Goal: Check status: Check status

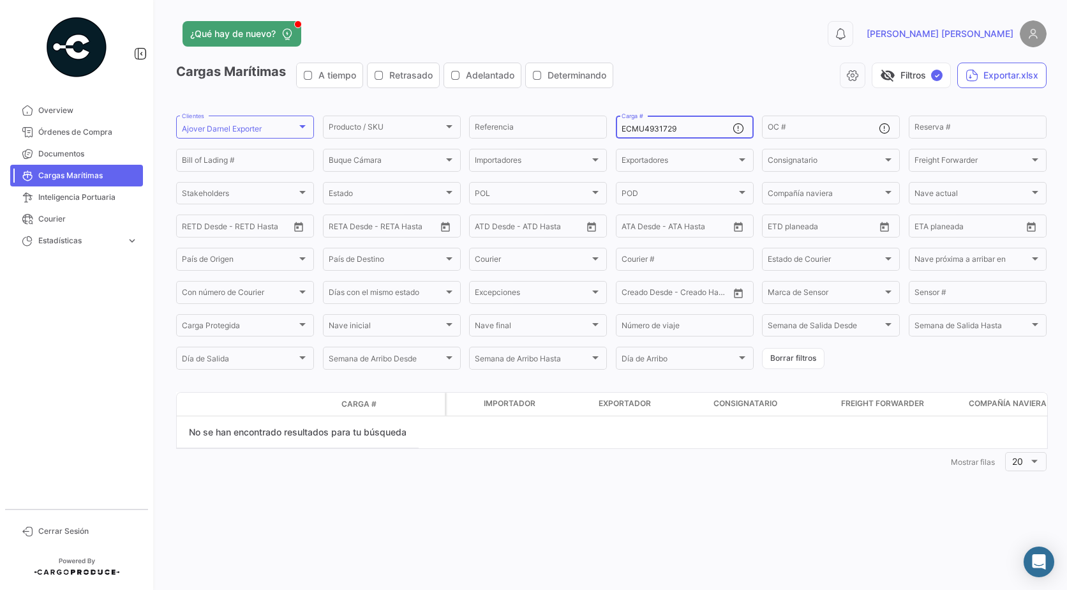
click at [680, 133] on input "ECMU4931729" at bounding box center [677, 128] width 111 height 9
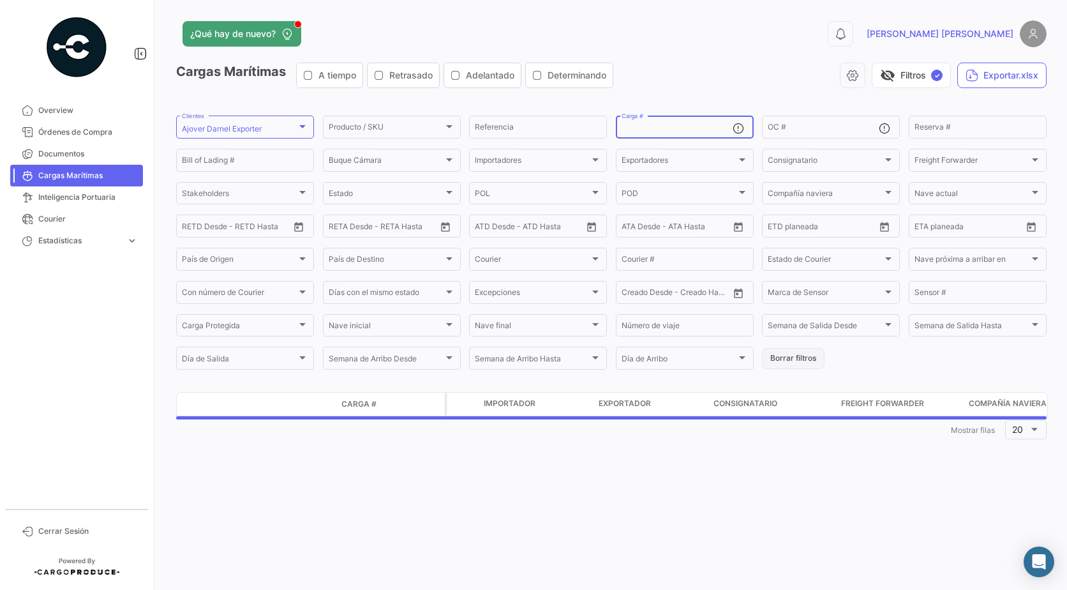
click at [781, 365] on button "Borrar filtros" at bounding box center [793, 358] width 63 height 21
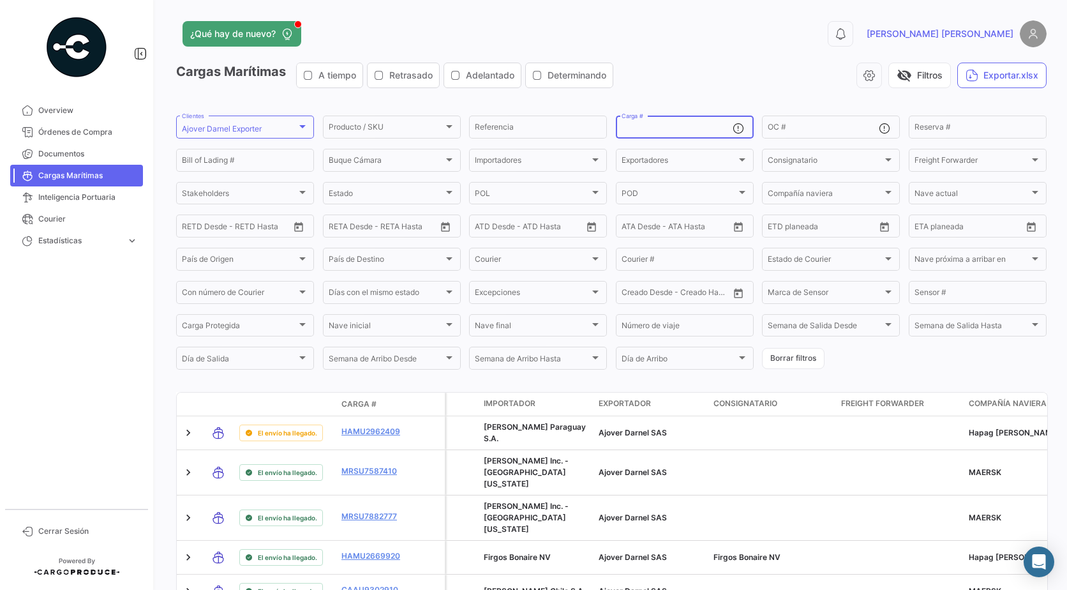
click at [707, 130] on input "Carga #" at bounding box center [677, 128] width 111 height 9
paste input "HLBU 6182421"
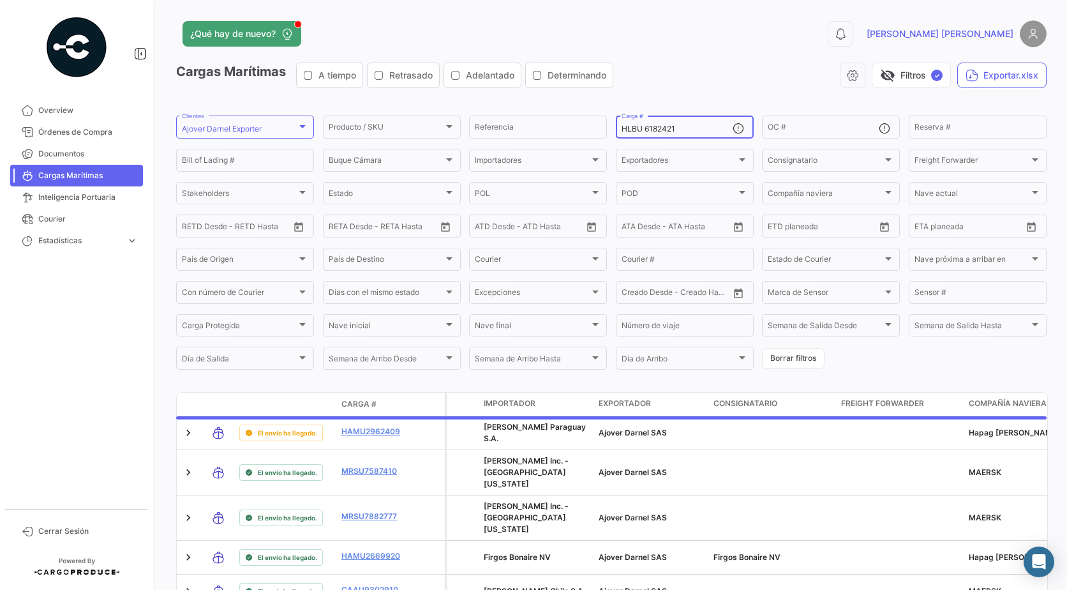
click at [645, 128] on input "HLBU 6182421" at bounding box center [677, 128] width 111 height 9
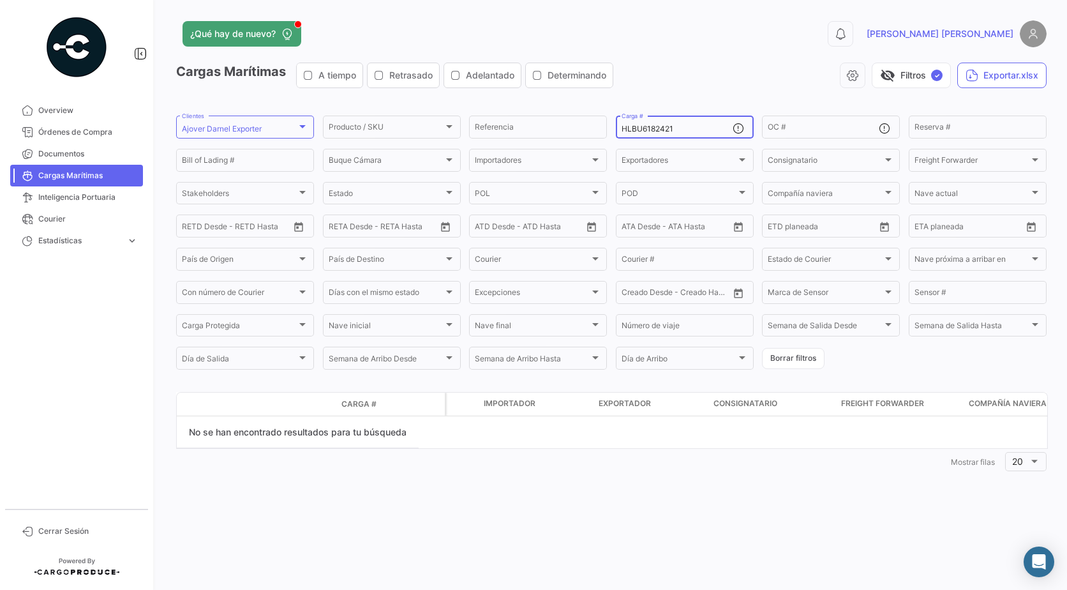
type input "HLBU6182421"
click at [696, 120] on div "HLBU6182421 Carga #" at bounding box center [677, 126] width 111 height 25
click at [693, 120] on div "HLBU6182421 Carga #" at bounding box center [677, 126] width 111 height 25
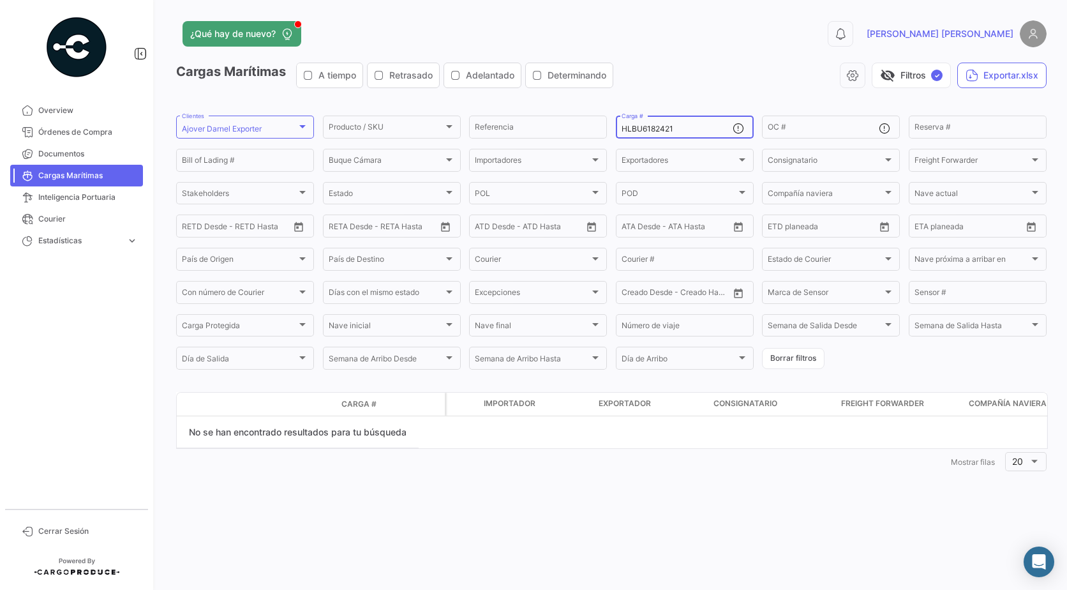
click at [691, 123] on div "HLBU6182421 Carga #" at bounding box center [677, 126] width 111 height 25
click at [691, 133] on input "HLBU6182421" at bounding box center [677, 128] width 111 height 9
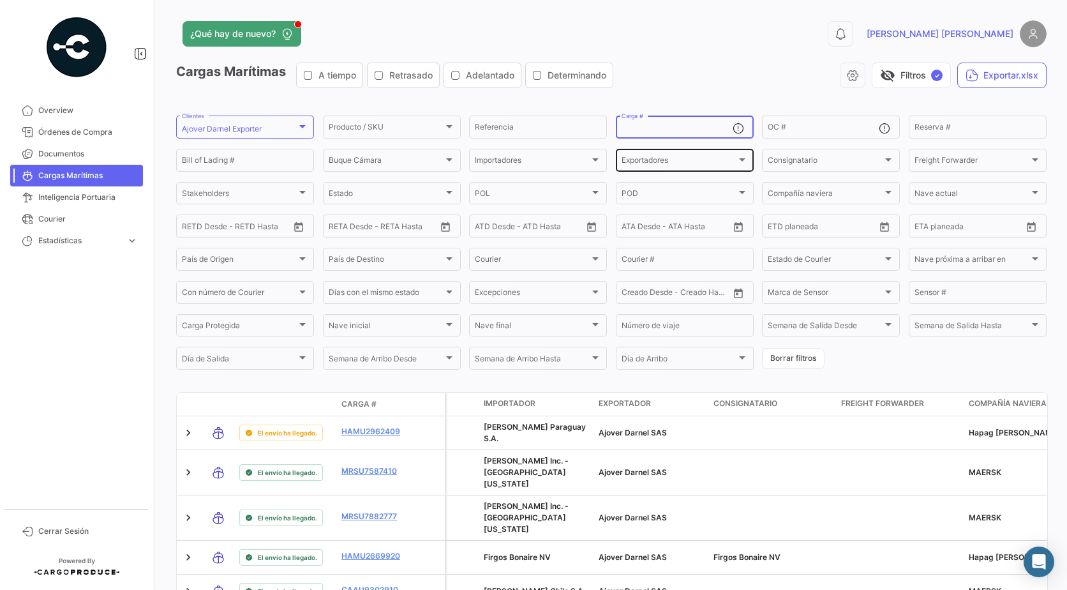
paste input "EMCU 1802986"
click at [644, 131] on input "EMCU 1802986" at bounding box center [677, 128] width 111 height 9
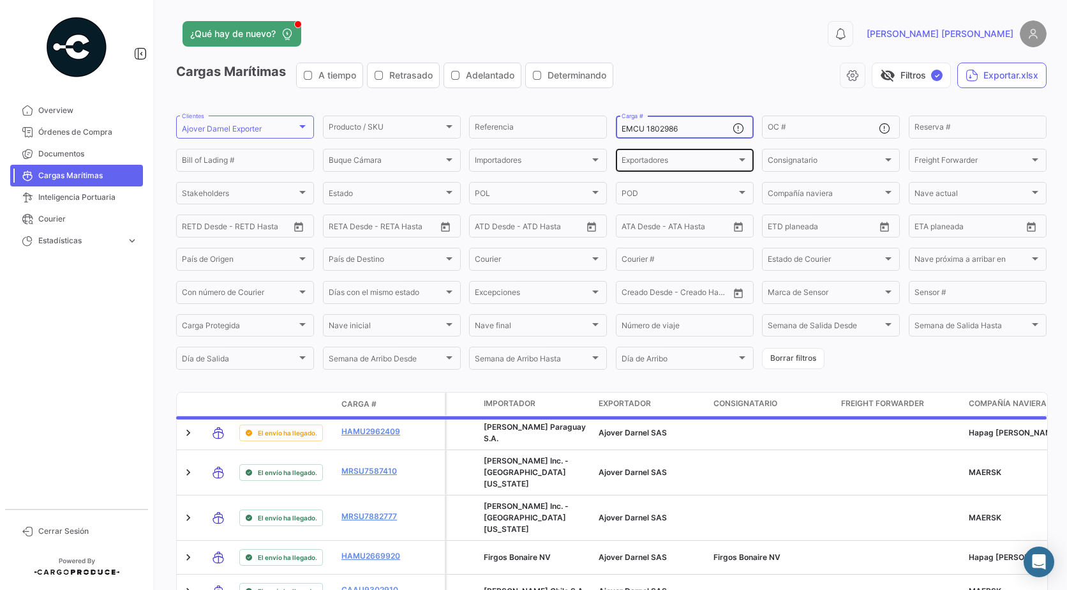
type input "EMCU1802986"
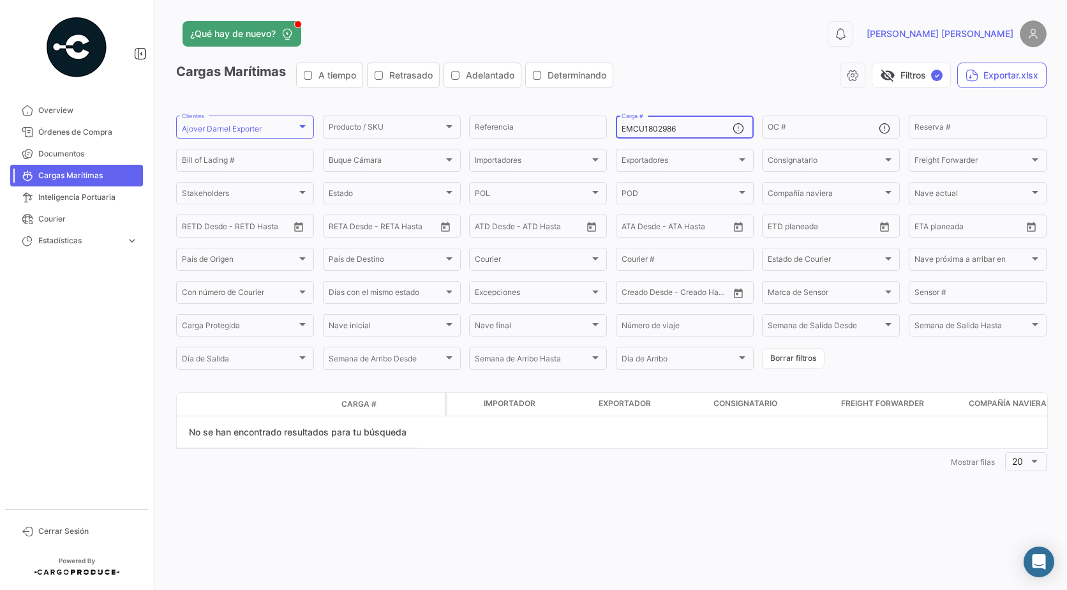
click at [645, 128] on input "EMCU1802986" at bounding box center [677, 128] width 111 height 9
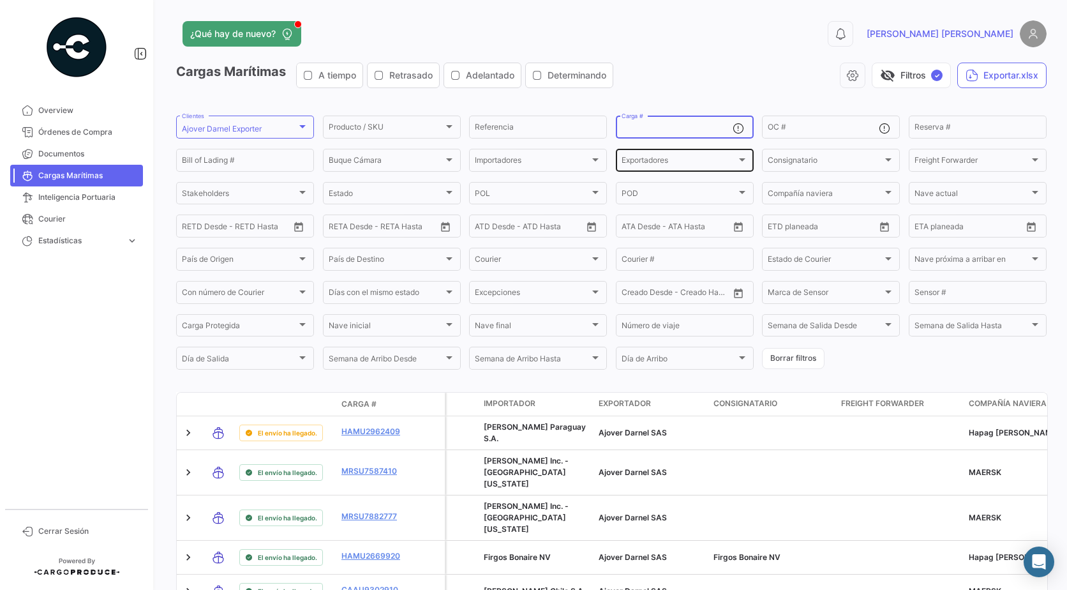
paste input "ECMU 4931729"
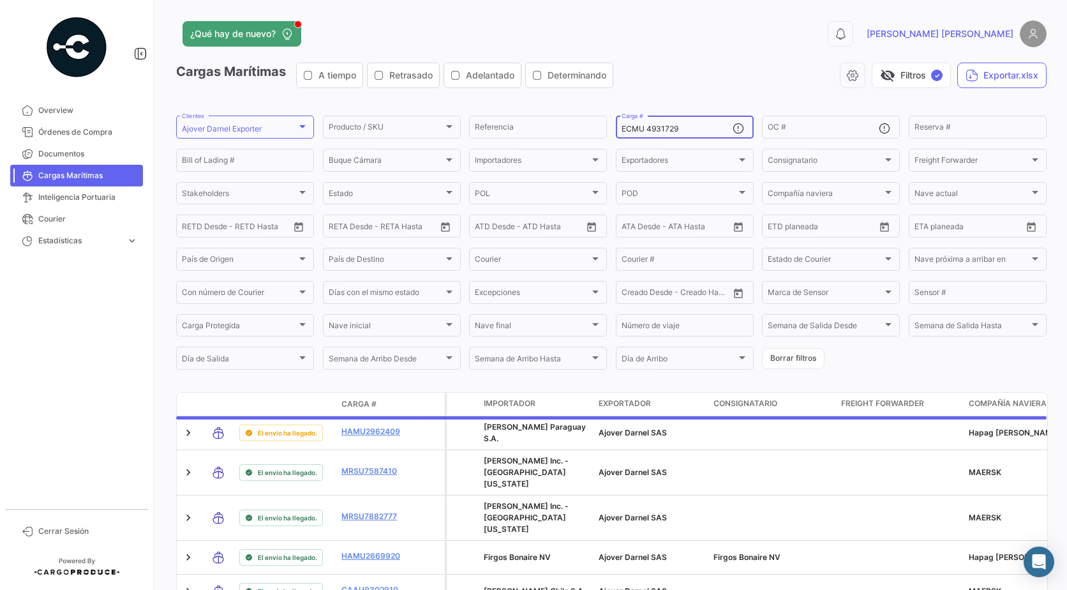
click at [642, 129] on input "ECMU 4931729" at bounding box center [677, 128] width 111 height 9
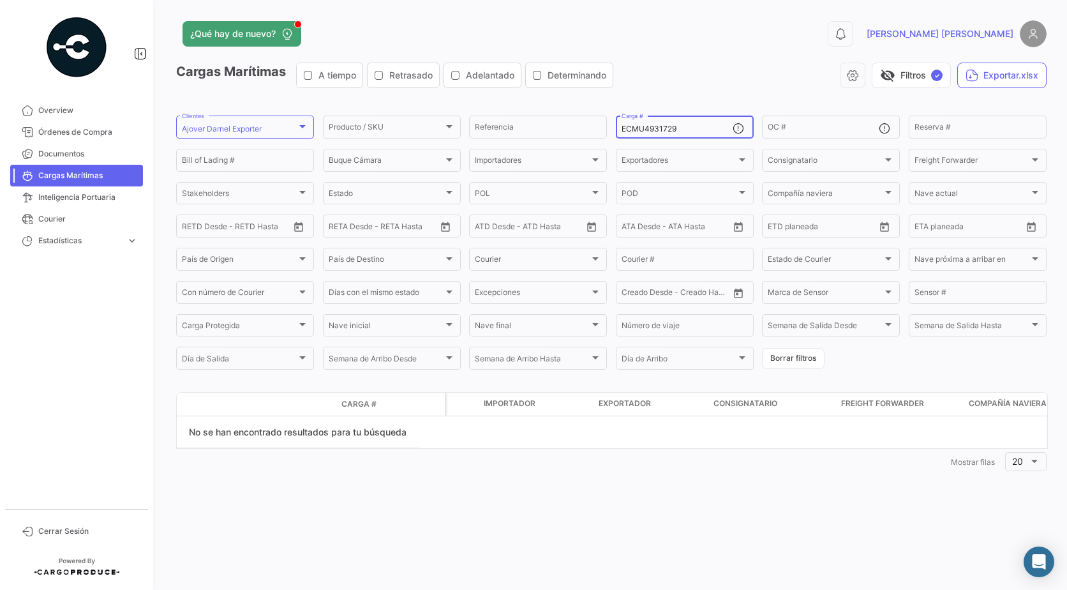
type input "ECMU4931729"
click at [662, 119] on div "ECMU4931729 Carga #" at bounding box center [677, 126] width 111 height 25
click at [652, 128] on input "ECMU4931729" at bounding box center [677, 128] width 111 height 9
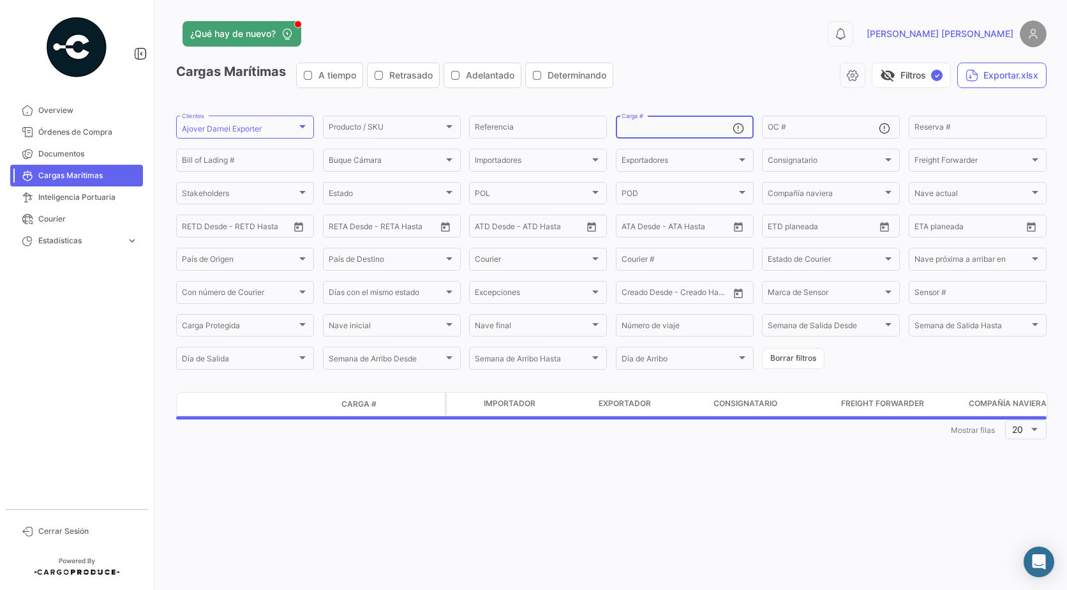
click at [705, 133] on input "Carga #" at bounding box center [677, 128] width 111 height 9
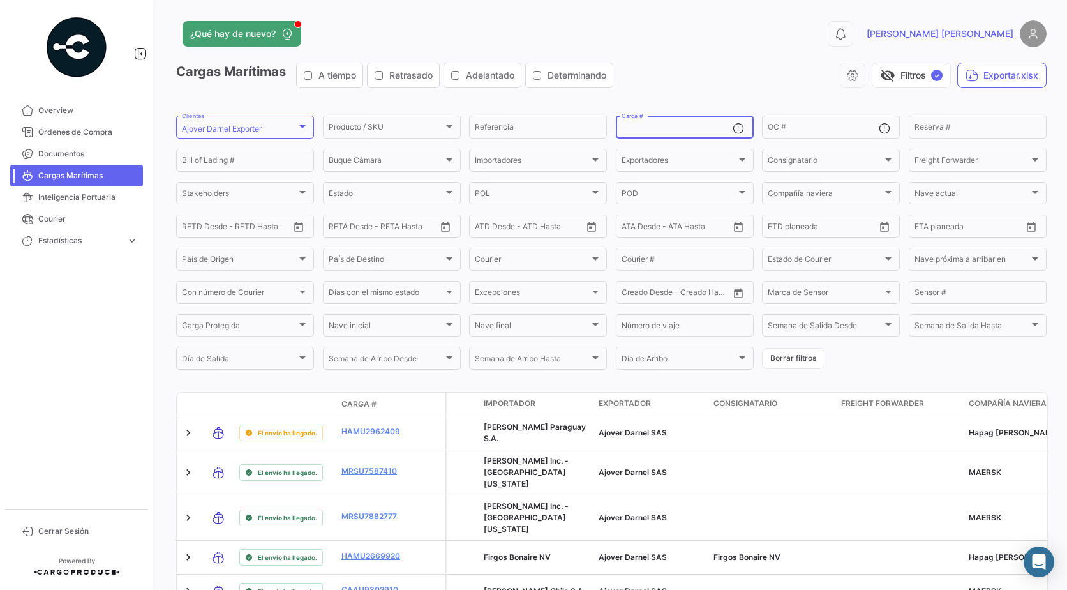
paste input "MRSU 8054566"
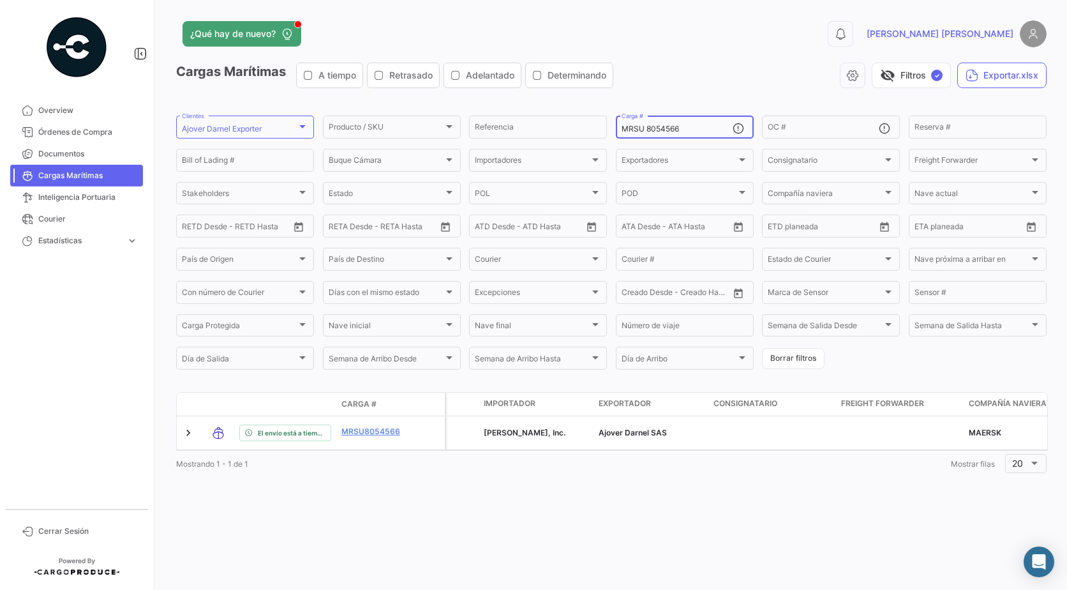
click at [705, 133] on input "MRSU 8054566" at bounding box center [677, 128] width 111 height 9
type input "M"
